Goal: Task Accomplishment & Management: Use online tool/utility

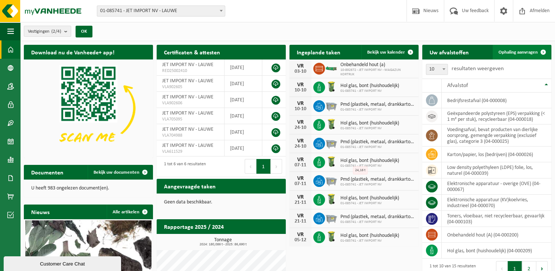
click at [537, 50] on span at bounding box center [543, 52] width 15 height 15
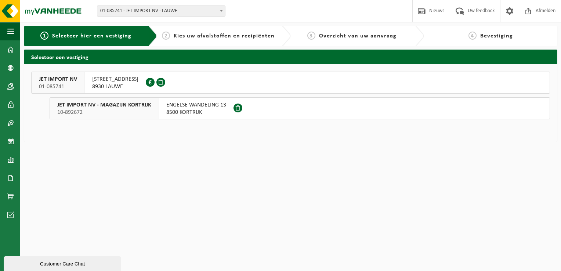
click at [113, 80] on span "REKKEMSTRAAT 58" at bounding box center [115, 79] width 46 height 7
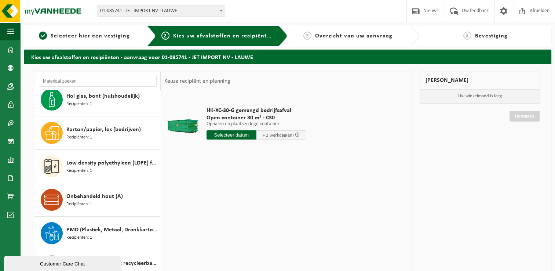
scroll to position [212, 0]
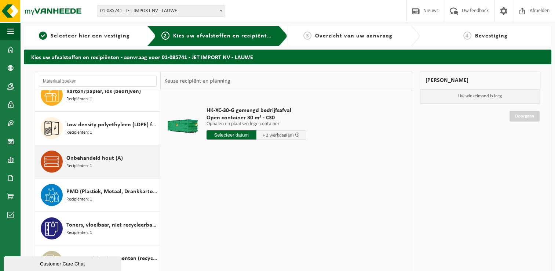
click at [74, 155] on span "Onbehandeld hout (A)" at bounding box center [94, 158] width 57 height 9
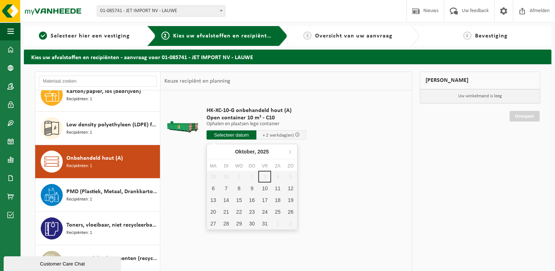
click at [229, 132] on input "text" at bounding box center [232, 134] width 50 height 9
click at [214, 187] on div "6" at bounding box center [213, 188] width 13 height 12
type input "Van 2025-10-06"
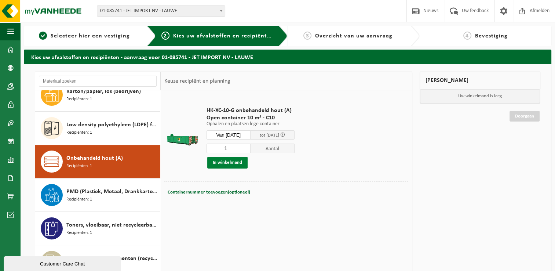
click at [225, 161] on button "In winkelmand" at bounding box center [227, 163] width 40 height 12
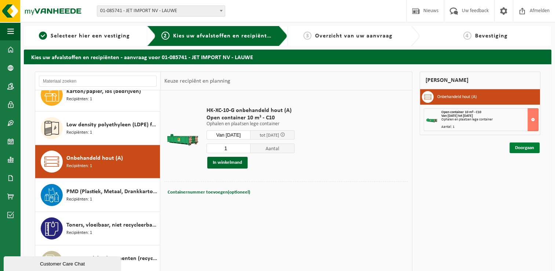
click at [522, 146] on link "Doorgaan" at bounding box center [525, 147] width 30 height 11
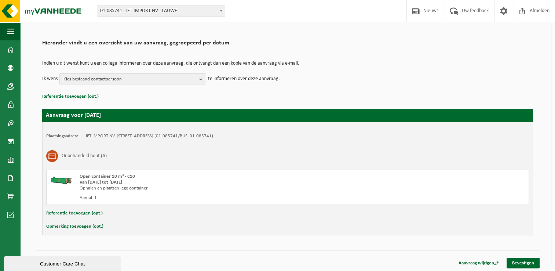
scroll to position [43, 0]
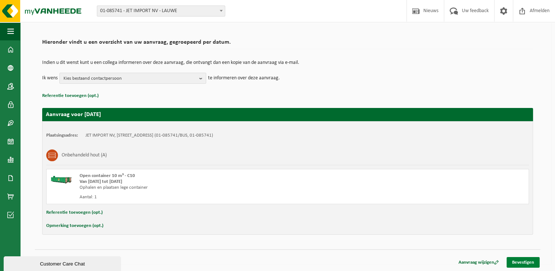
click at [518, 264] on link "Bevestigen" at bounding box center [523, 262] width 33 height 11
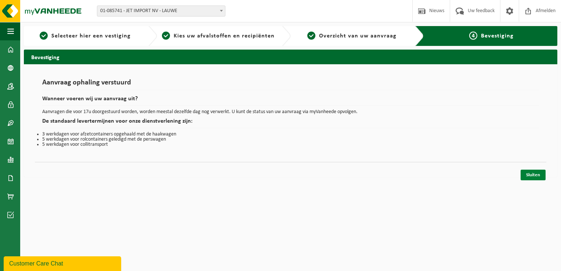
click at [528, 177] on link "Sluiten" at bounding box center [532, 175] width 25 height 11
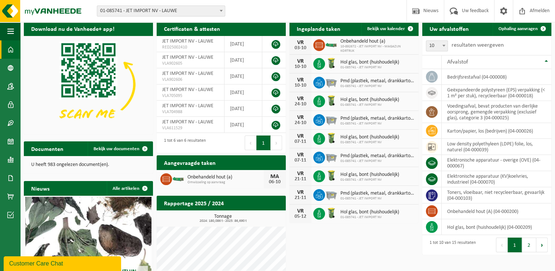
scroll to position [20, 0]
